Goal: Task Accomplishment & Management: Complete application form

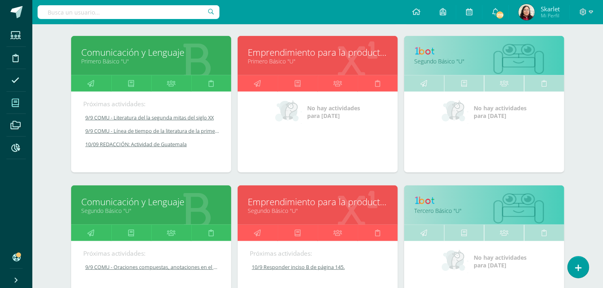
scroll to position [710, 0]
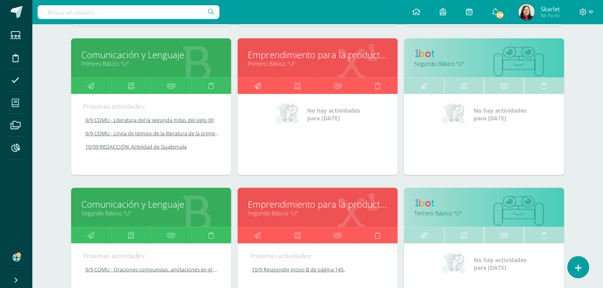
click at [259, 94] on icon at bounding box center [257, 86] width 7 height 16
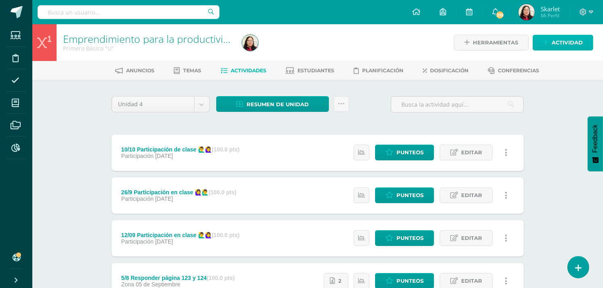
click at [539, 36] on link "Actividad" at bounding box center [563, 43] width 61 height 16
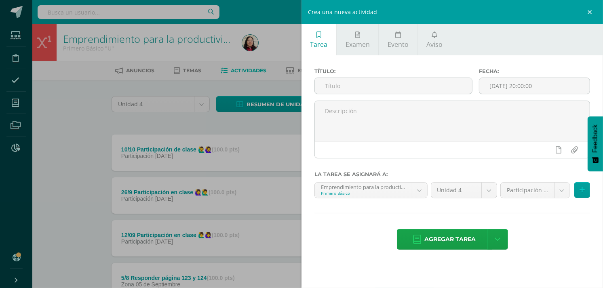
click at [387, 95] on div "Título:" at bounding box center [393, 84] width 164 height 32
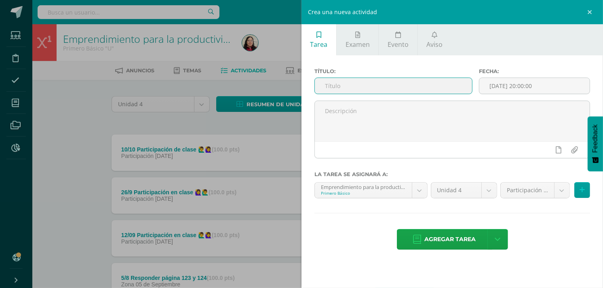
click at [376, 92] on input "text" at bounding box center [393, 86] width 157 height 16
type input "10/9 Responder página 127 y 128"
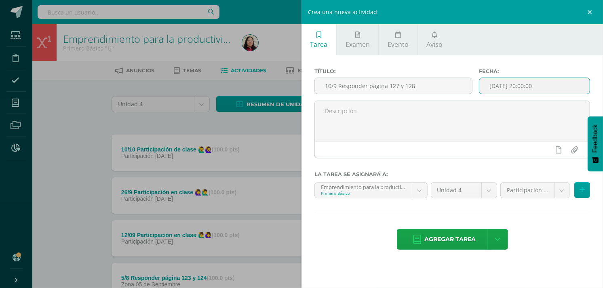
click at [552, 82] on input "2025-09-10 20:00:00" at bounding box center [534, 86] width 110 height 16
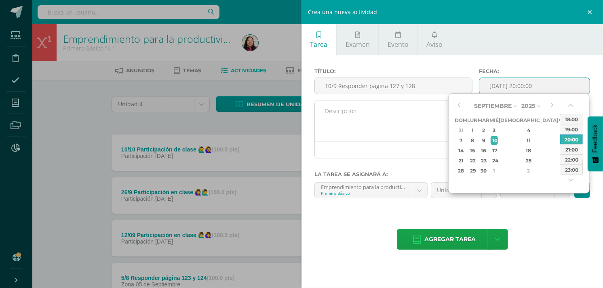
type input "2025-09-10 20:00"
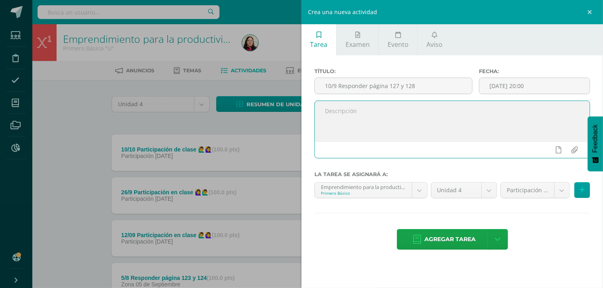
click at [394, 132] on textarea at bounding box center [452, 121] width 275 height 40
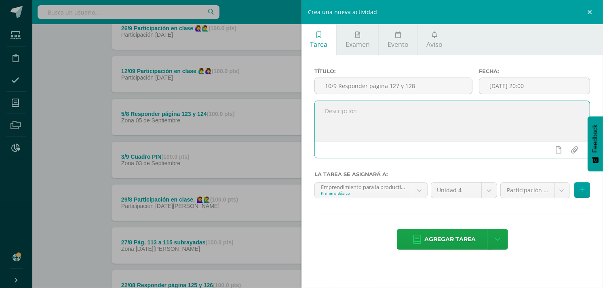
scroll to position [164, 0]
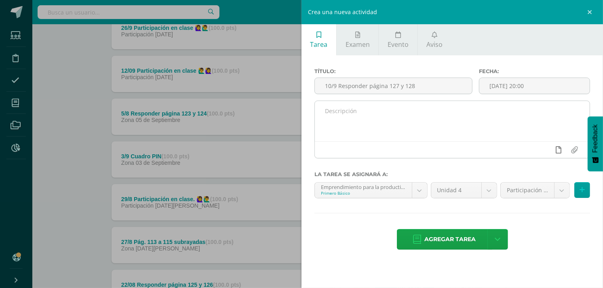
click at [559, 149] on icon at bounding box center [559, 149] width 6 height 7
click at [540, 148] on icon at bounding box center [543, 149] width 7 height 7
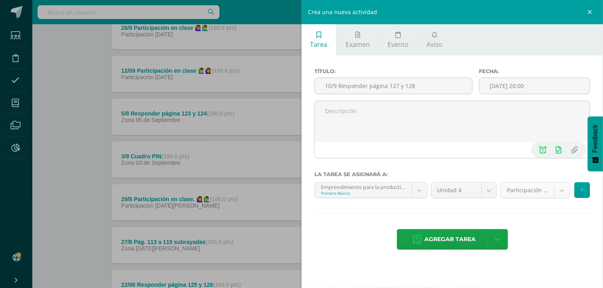
click at [540, 193] on body "Estudiantes Disciplina Asistencia Mis cursos Archivos Reportes Soporte Ayuda Re…" at bounding box center [301, 119] width 603 height 567
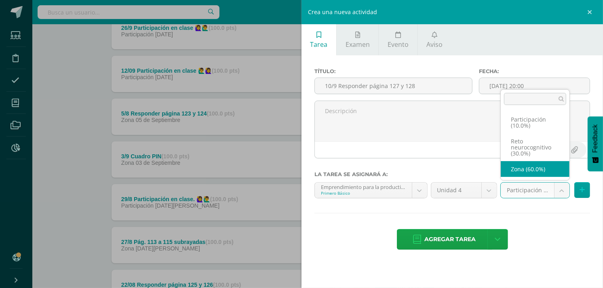
select select "203207"
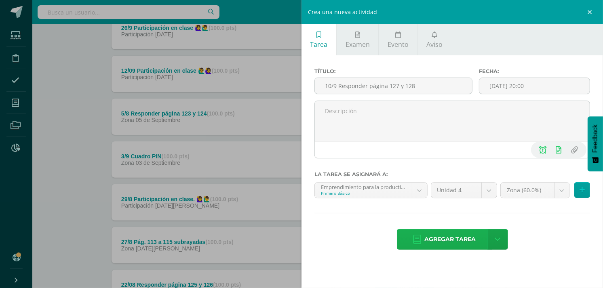
click at [433, 238] on span "Agregar tarea" at bounding box center [450, 240] width 51 height 20
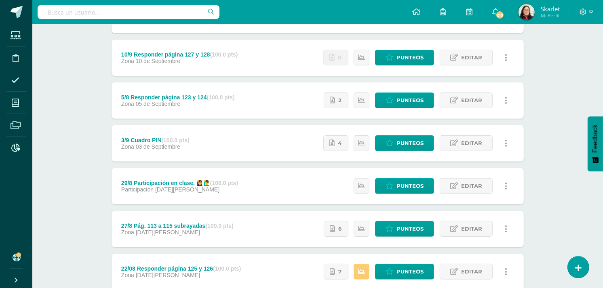
scroll to position [268, 0]
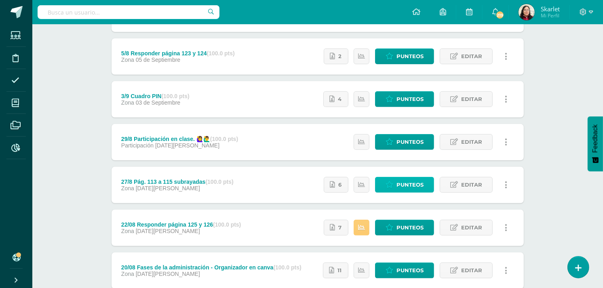
click at [405, 185] on span "Punteos" at bounding box center [409, 184] width 27 height 15
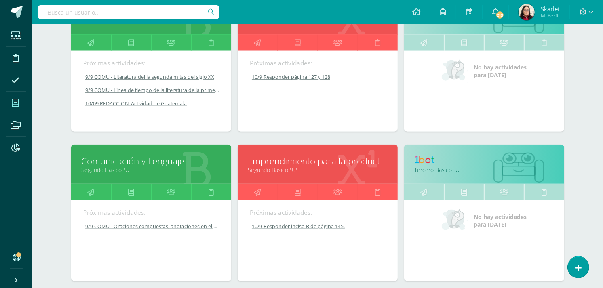
scroll to position [750, 0]
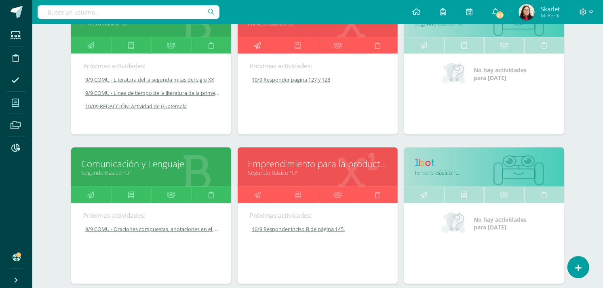
click at [259, 47] on icon at bounding box center [257, 46] width 7 height 16
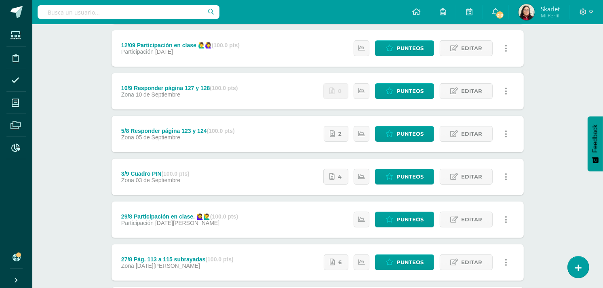
scroll to position [188, 0]
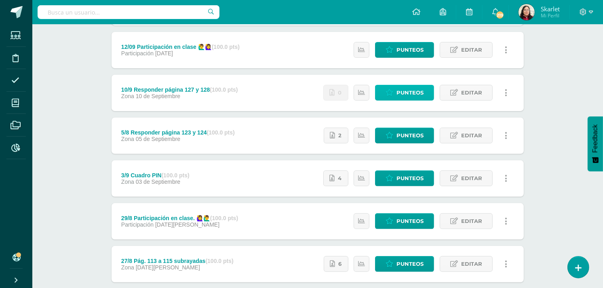
click at [406, 93] on span "Punteos" at bounding box center [409, 92] width 27 height 15
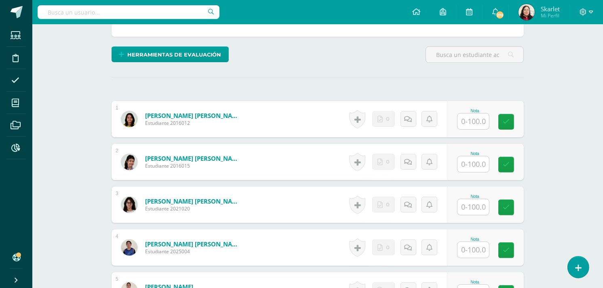
scroll to position [180, 0]
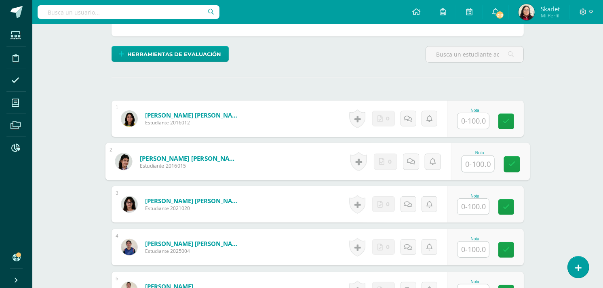
click at [475, 162] on input "text" at bounding box center [478, 164] width 32 height 16
type input "100"
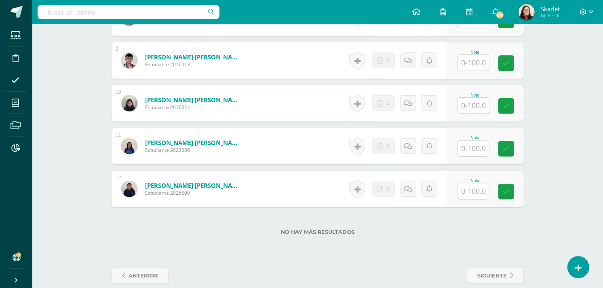
scroll to position [592, 0]
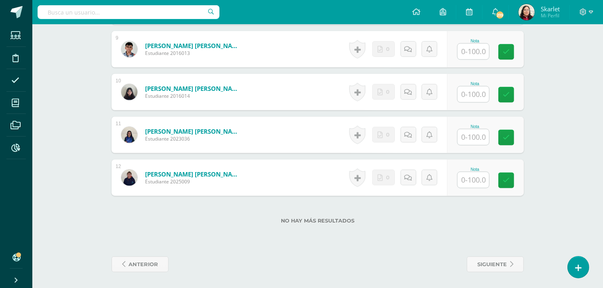
click at [469, 137] on input "text" at bounding box center [473, 137] width 32 height 16
type input "100"
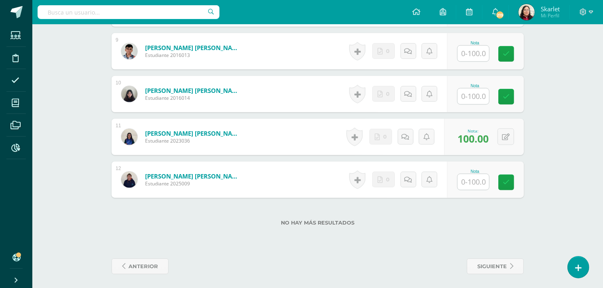
scroll to position [589, 0]
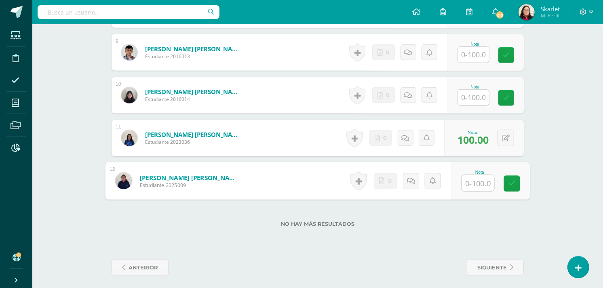
click at [472, 184] on input "text" at bounding box center [478, 183] width 32 height 16
type input "100"
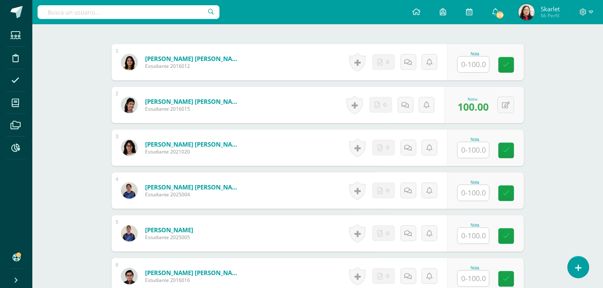
scroll to position [238, 0]
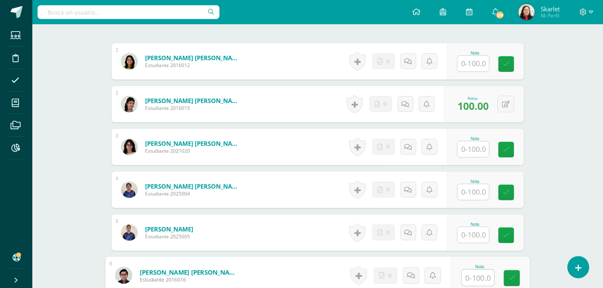
click at [467, 278] on input "text" at bounding box center [478, 278] width 32 height 16
type input "90"
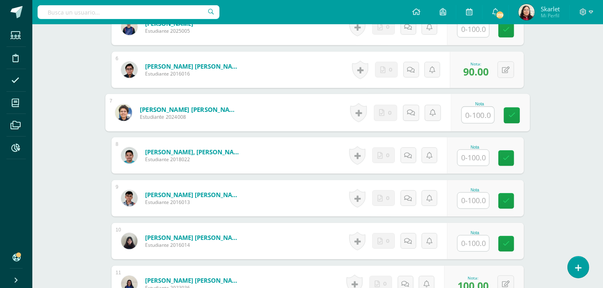
scroll to position [439, 0]
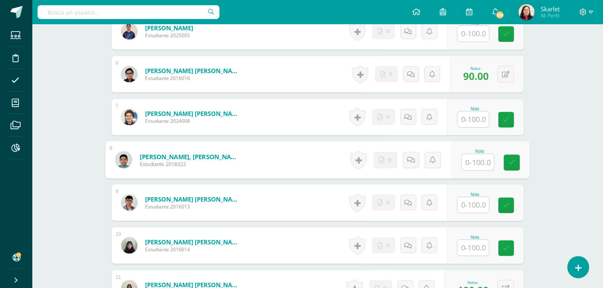
click at [472, 164] on input "text" at bounding box center [478, 162] width 32 height 16
type input "100"
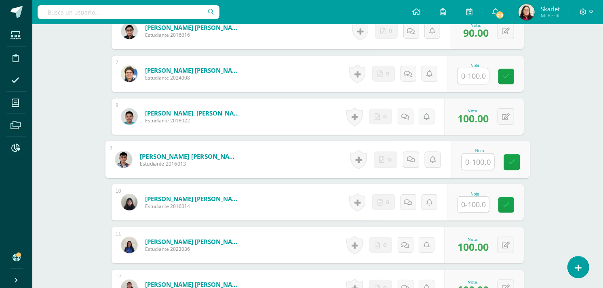
scroll to position [482, 0]
type input "1"
type input "98"
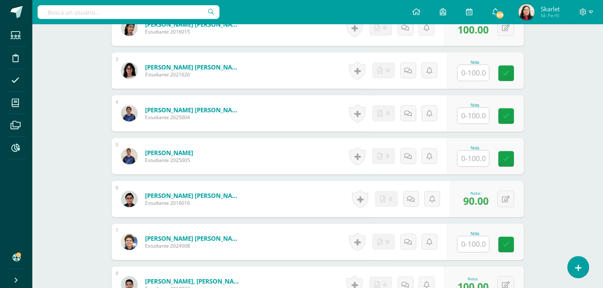
scroll to position [306, 0]
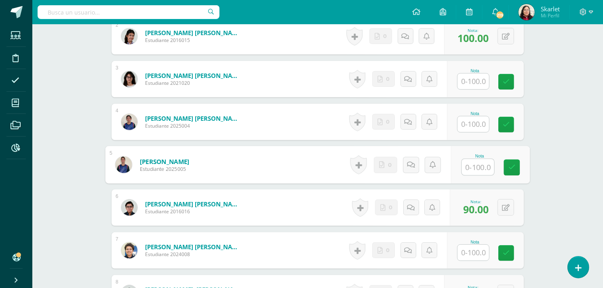
click at [473, 170] on input "text" at bounding box center [478, 167] width 32 height 16
type input "98"
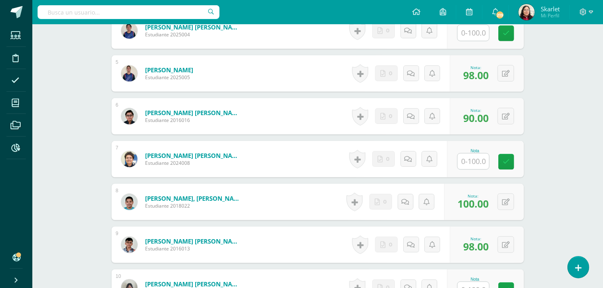
scroll to position [397, 0]
click at [473, 161] on input "text" at bounding box center [478, 161] width 32 height 16
type input "100"
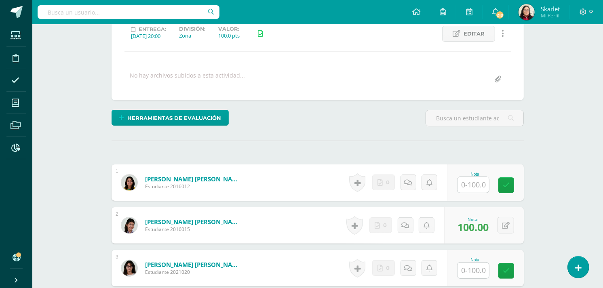
scroll to position [116, 0]
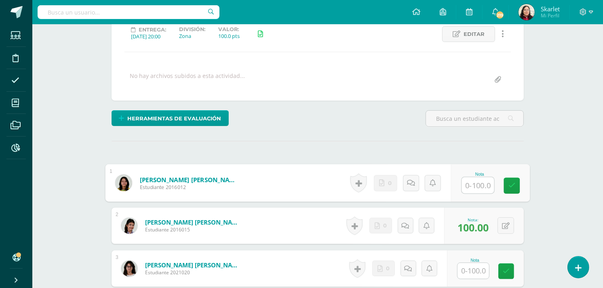
click at [472, 184] on input "text" at bounding box center [478, 185] width 32 height 16
type input "98"
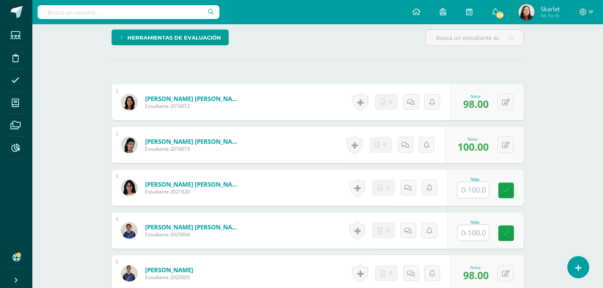
scroll to position [197, 0]
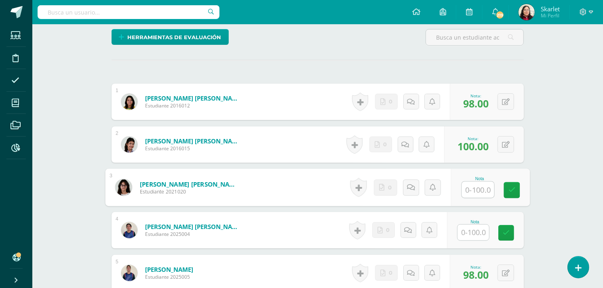
click at [472, 184] on input "text" at bounding box center [478, 190] width 32 height 16
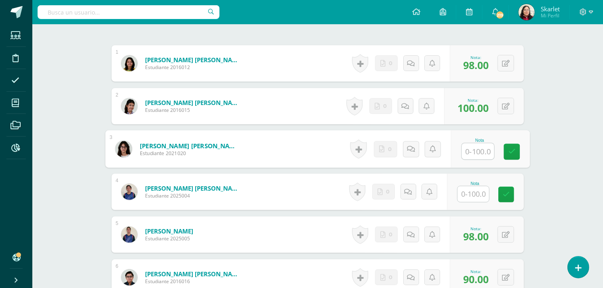
scroll to position [238, 0]
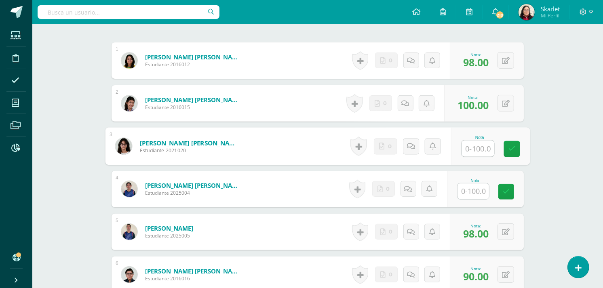
click at [472, 192] on input "text" at bounding box center [473, 191] width 32 height 16
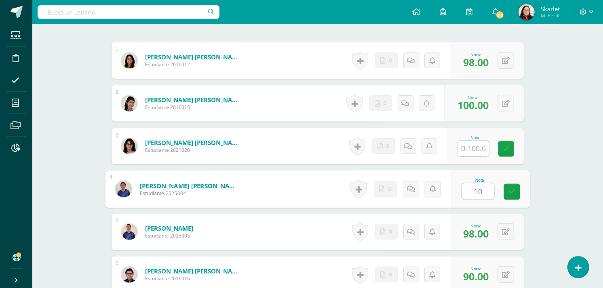
type input "100"
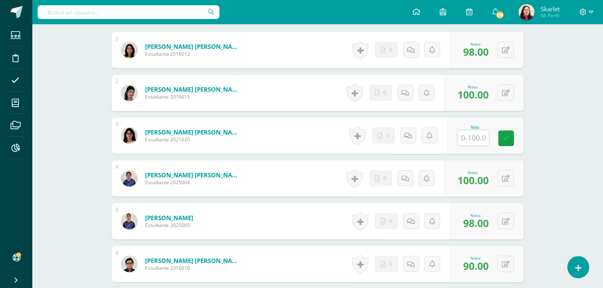
scroll to position [264, 0]
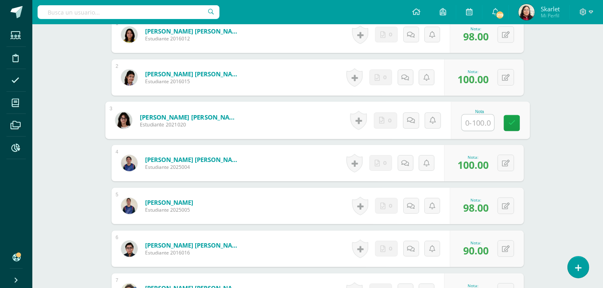
click at [470, 123] on input "text" at bounding box center [478, 123] width 32 height 16
type input "90"
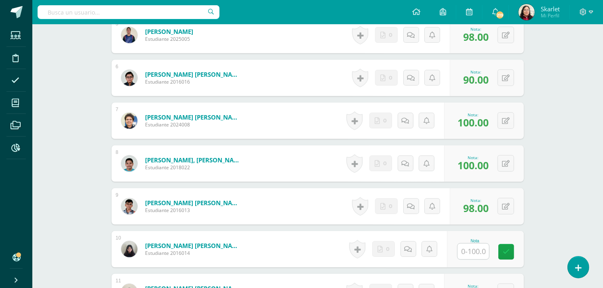
scroll to position [435, 0]
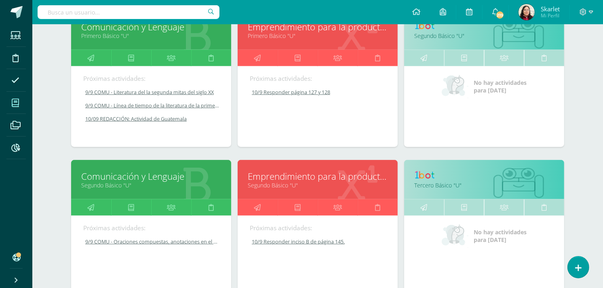
scroll to position [732, 0]
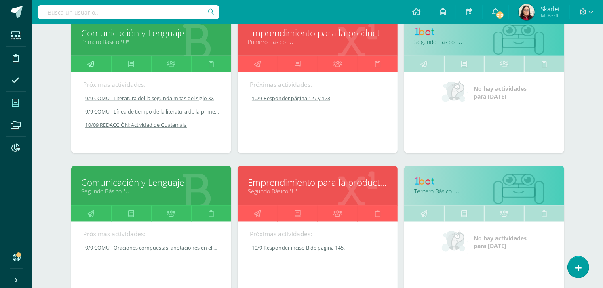
click at [91, 63] on icon at bounding box center [91, 64] width 7 height 16
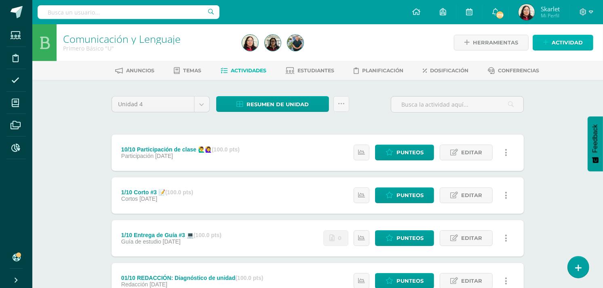
click at [561, 45] on span "Actividad" at bounding box center [567, 42] width 31 height 15
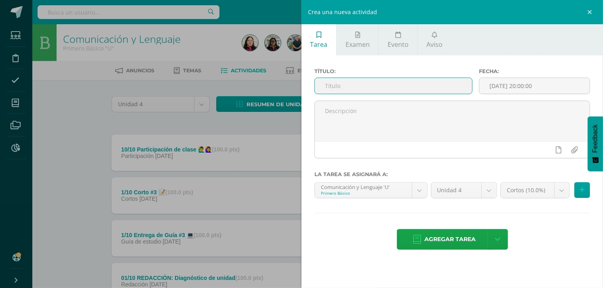
click at [341, 86] on input "text" at bounding box center [393, 86] width 157 height 16
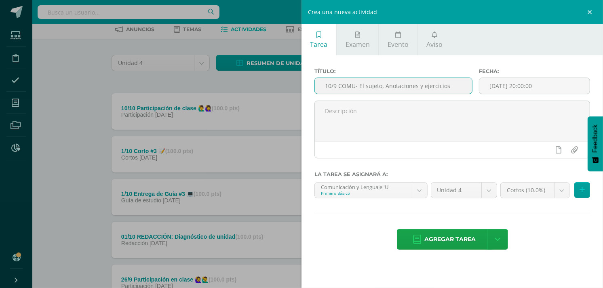
scroll to position [42, 0]
type input "10/9 COMU- El sujeto, Anotaciones y ejercicios"
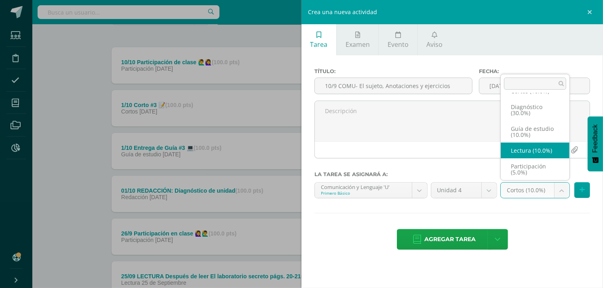
scroll to position [110, 0]
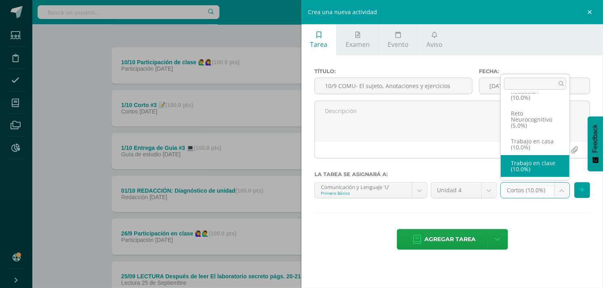
select select "202764"
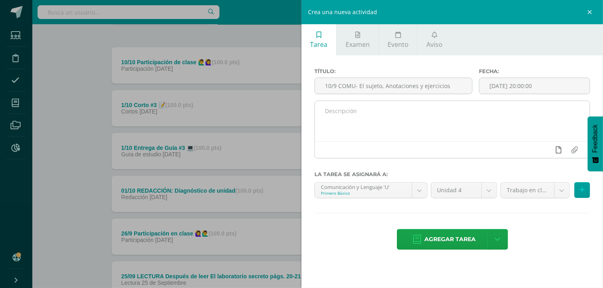
click at [559, 150] on icon at bounding box center [559, 149] width 6 height 7
click at [544, 150] on icon at bounding box center [543, 149] width 7 height 7
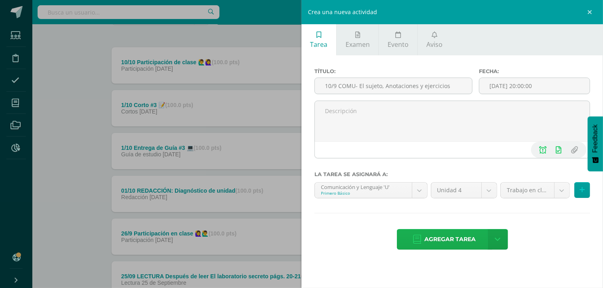
click at [448, 236] on span "Agregar tarea" at bounding box center [450, 240] width 51 height 20
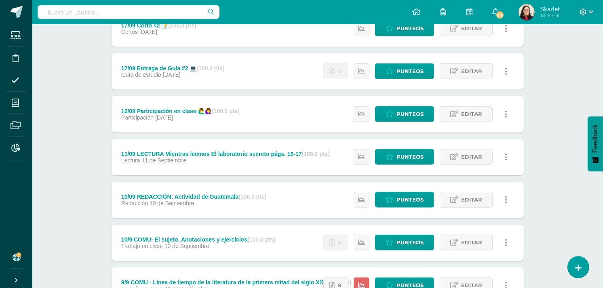
scroll to position [521, 0]
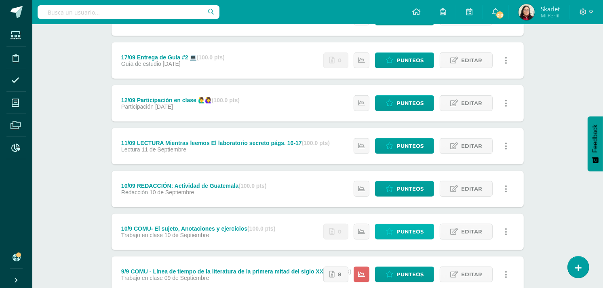
click at [399, 227] on span "Punteos" at bounding box center [409, 231] width 27 height 15
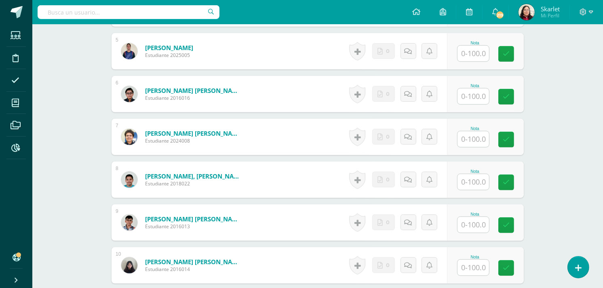
scroll to position [419, 0]
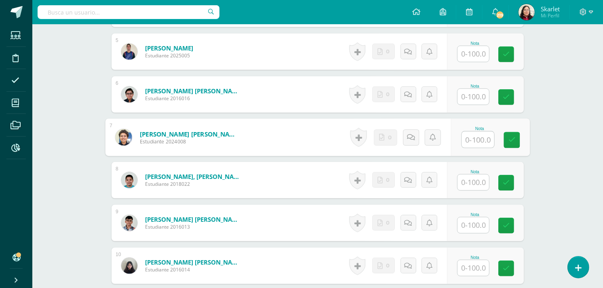
click at [464, 138] on input "text" at bounding box center [478, 140] width 32 height 16
click at [498, 140] on div "0 [GEOGRAPHIC_DATA] Logros obtenidos Aún no hay logros agregados Nota: 90.00" at bounding box center [492, 138] width 76 height 38
click at [512, 135] on icon at bounding box center [512, 137] width 8 height 7
type input "70"
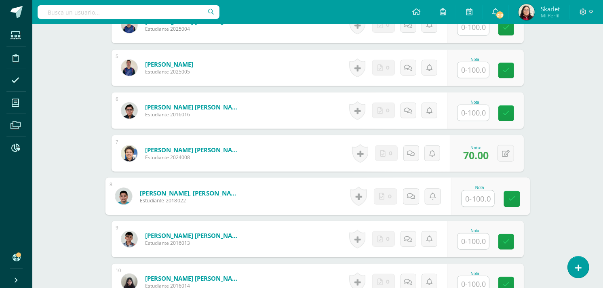
scroll to position [391, 0]
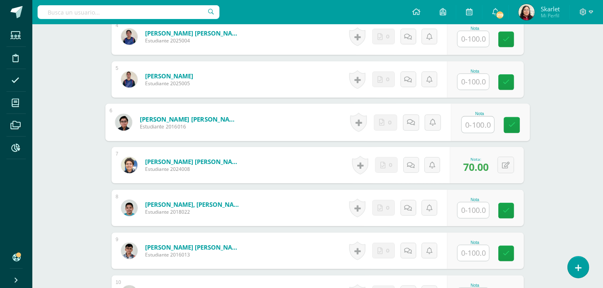
click at [473, 126] on input "text" at bounding box center [478, 125] width 32 height 16
type input "80"
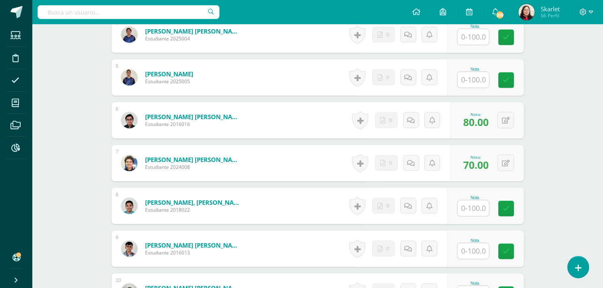
scroll to position [389, 0]
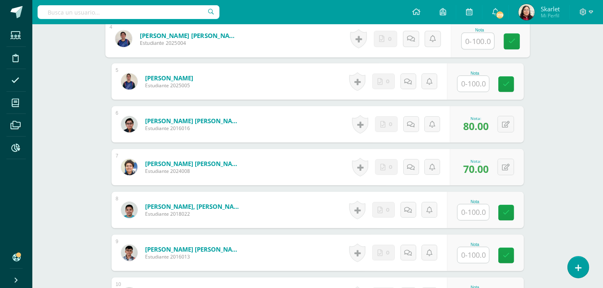
click at [474, 39] on input "text" at bounding box center [478, 41] width 32 height 16
type input "100"
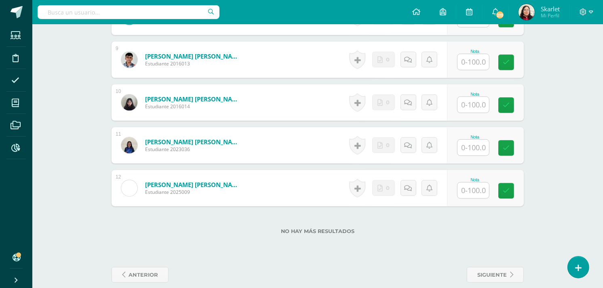
scroll to position [584, 0]
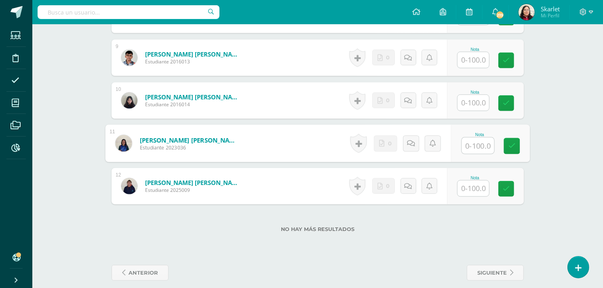
click at [476, 146] on input "text" at bounding box center [478, 146] width 32 height 16
type input "100"
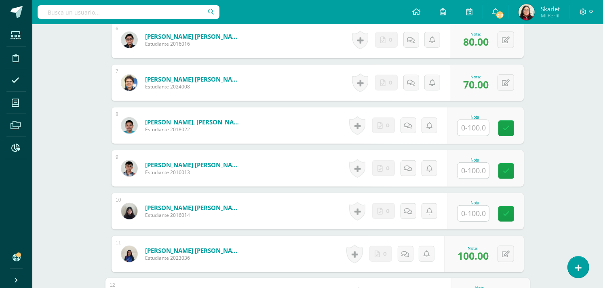
scroll to position [475, 0]
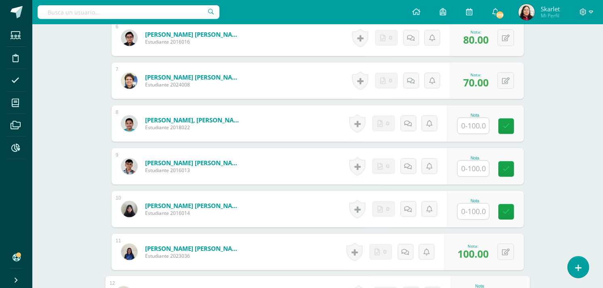
click at [474, 127] on input "text" at bounding box center [473, 126] width 32 height 16
type input "9"
type input "80"
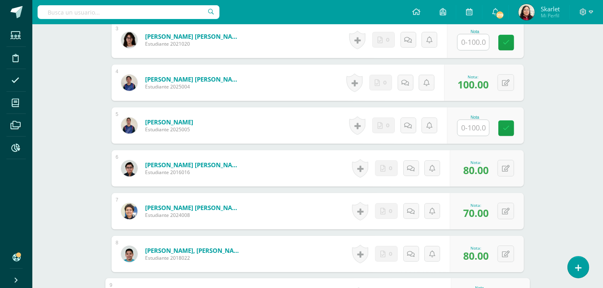
scroll to position [360, 0]
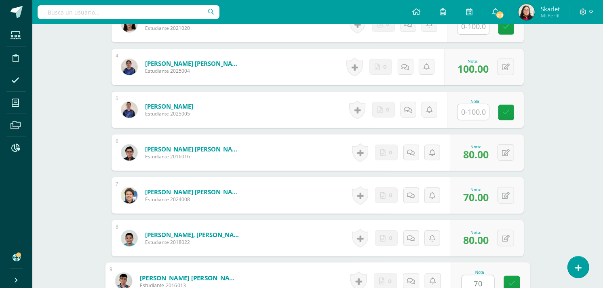
type input "70"
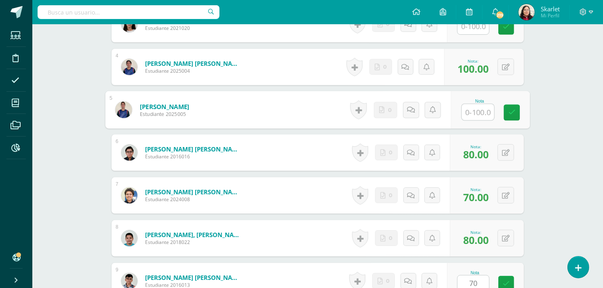
click at [471, 111] on input "text" at bounding box center [478, 112] width 32 height 16
type input "70"
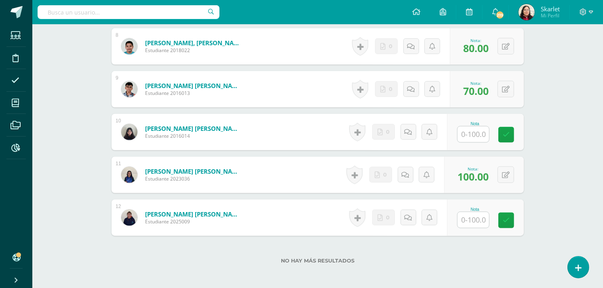
scroll to position [592, 0]
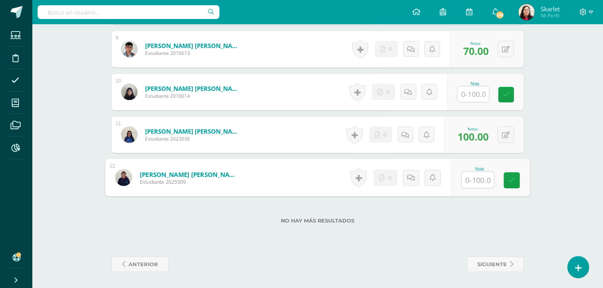
click at [464, 179] on input "text" at bounding box center [478, 180] width 32 height 16
type input "100"
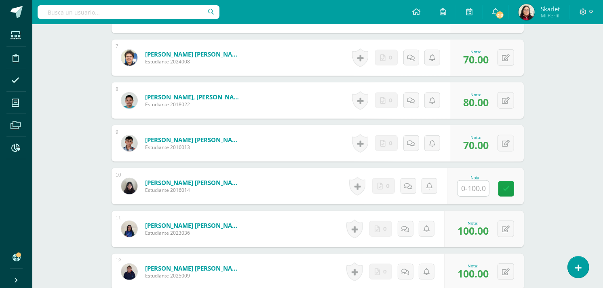
scroll to position [498, 0]
click at [506, 143] on button at bounding box center [511, 143] width 17 height 17
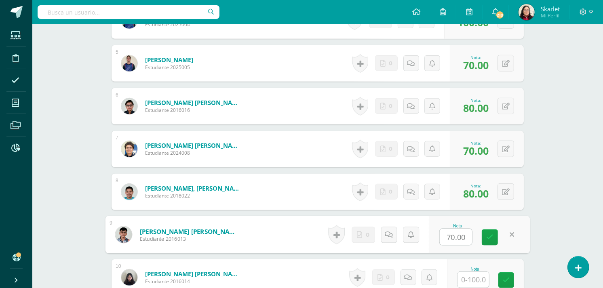
scroll to position [446, 0]
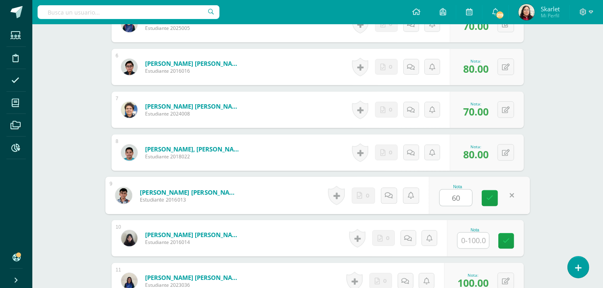
type input "60"
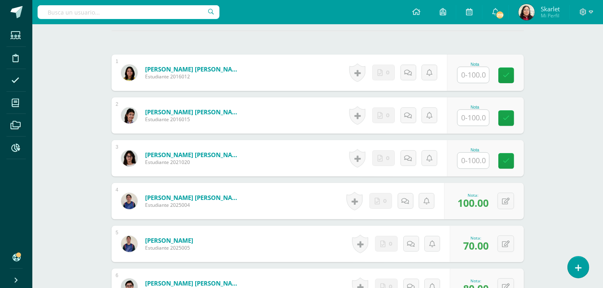
scroll to position [226, 0]
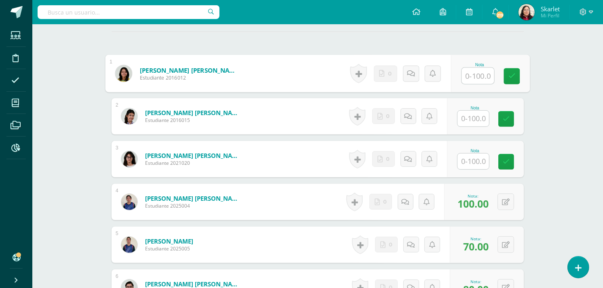
click at [478, 73] on input "text" at bounding box center [478, 76] width 32 height 16
type input "90"
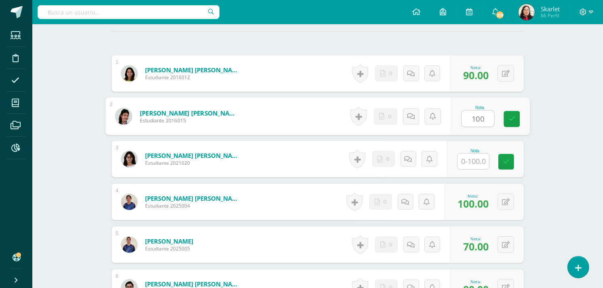
type input "100"
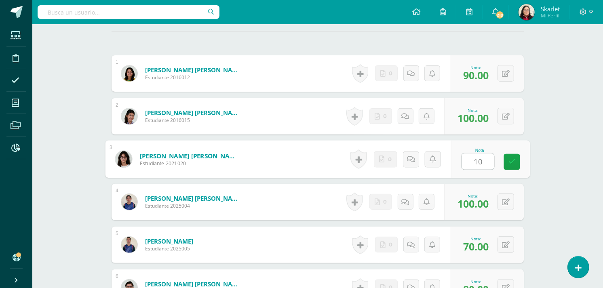
type input "100"
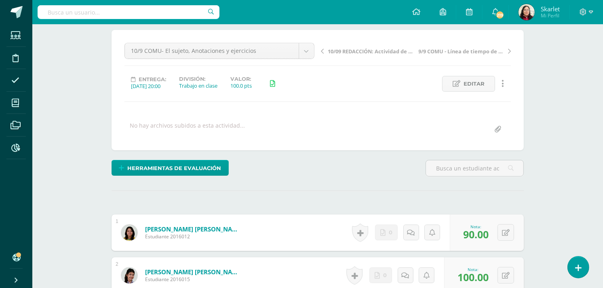
scroll to position [0, 0]
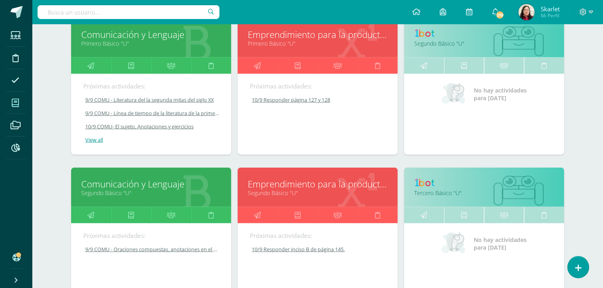
scroll to position [730, 0]
click at [257, 217] on icon at bounding box center [257, 216] width 7 height 16
